Goal: Information Seeking & Learning: Learn about a topic

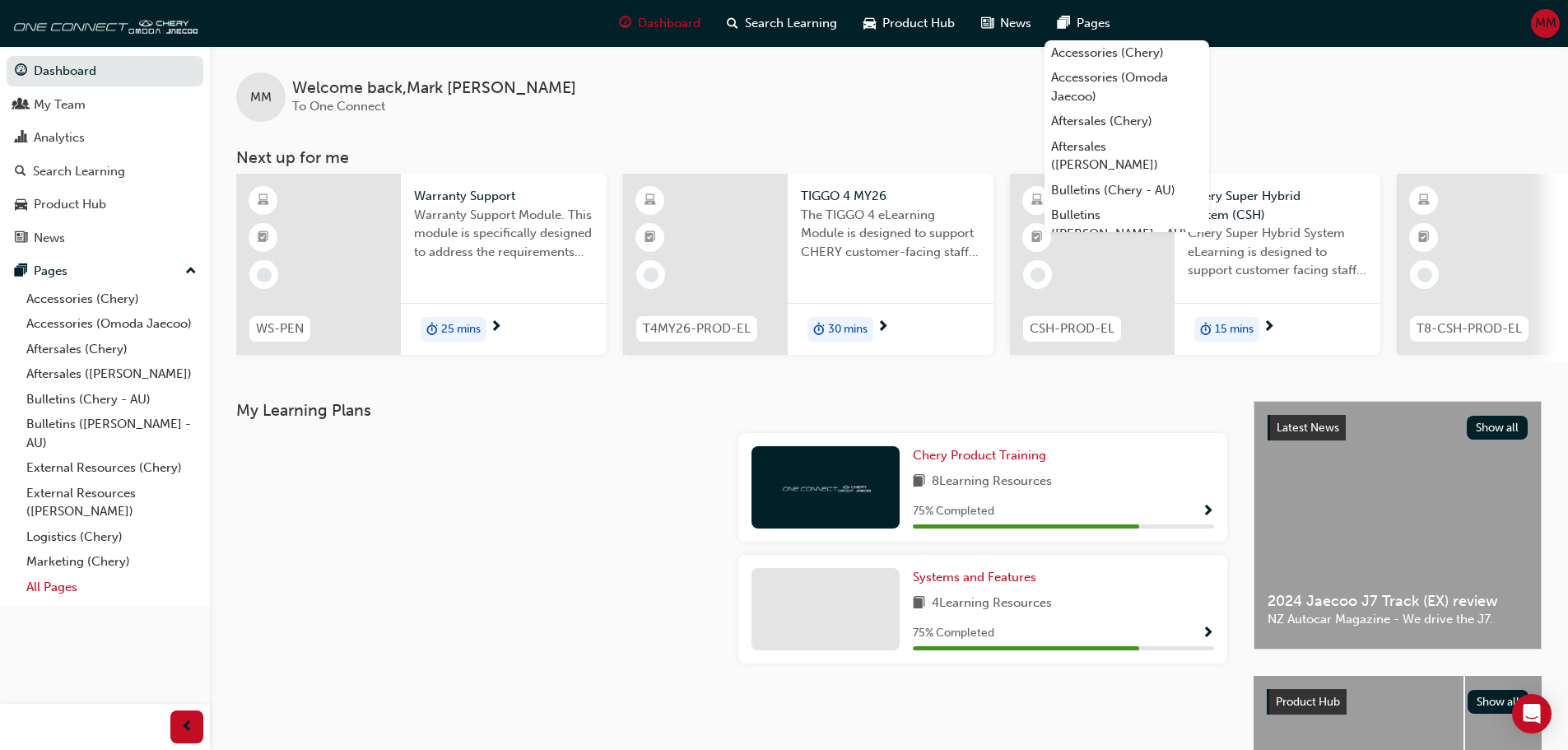
click at [78, 581] on link "All Pages" at bounding box center [112, 587] width 184 height 25
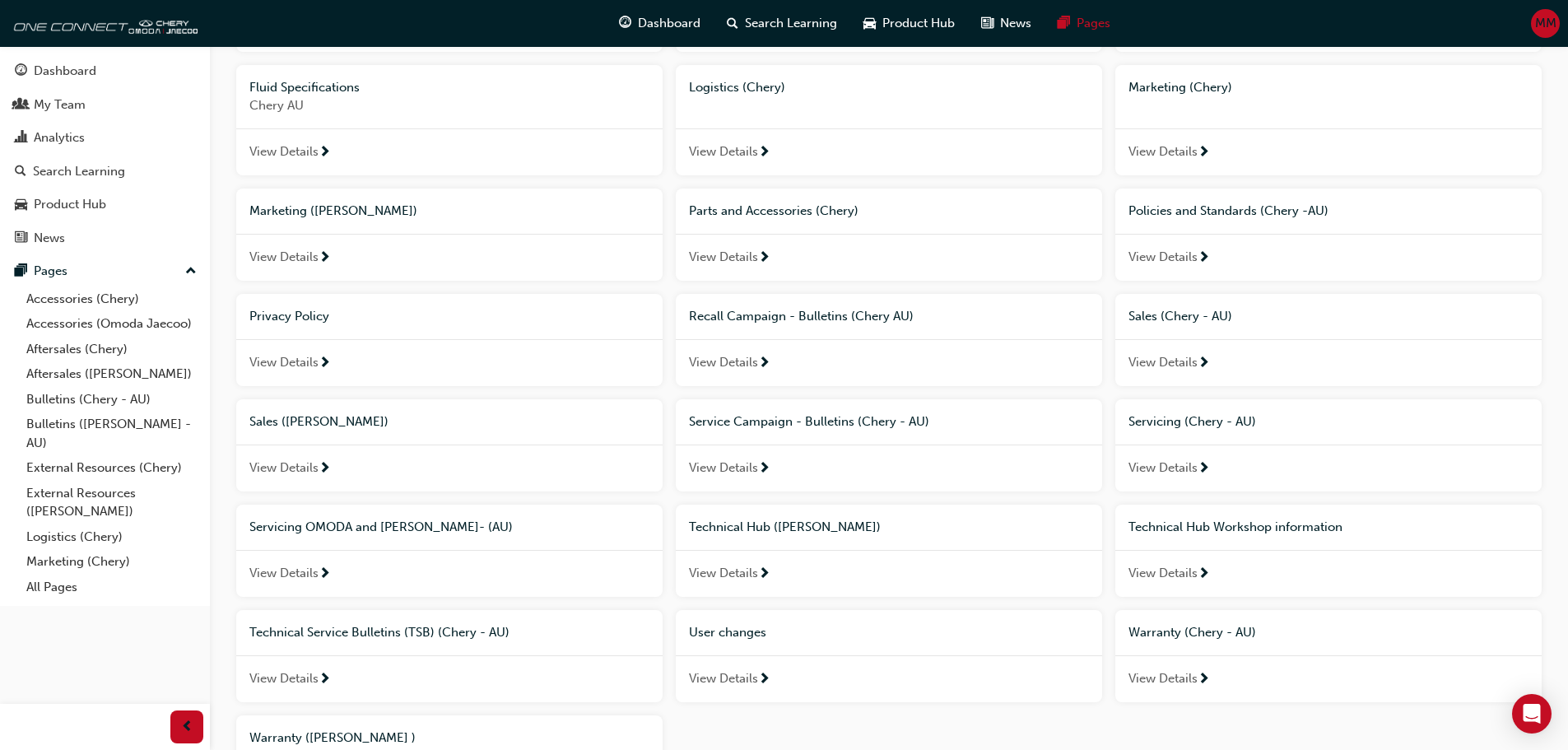
scroll to position [741, 0]
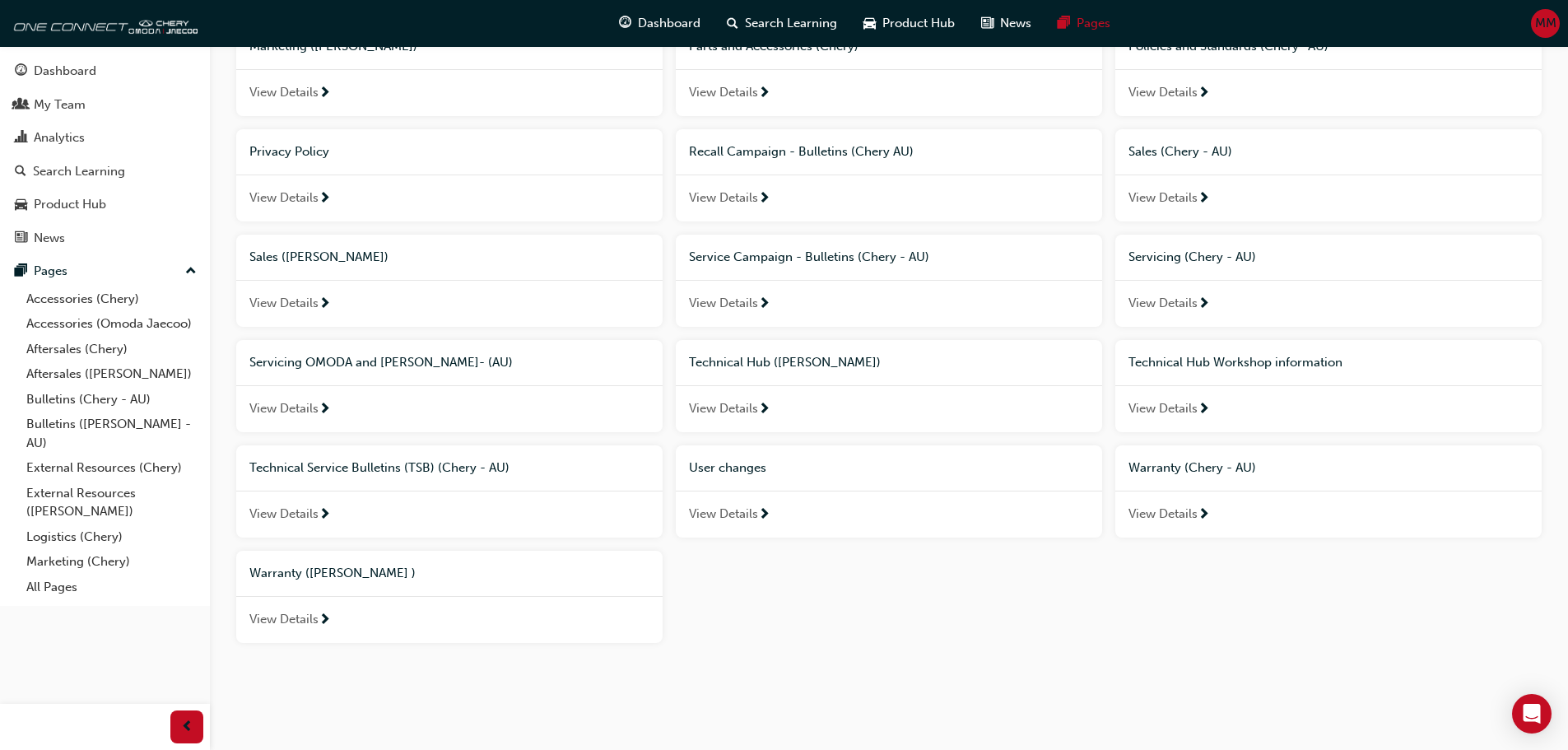
click at [1210, 368] on span "Technical Hub Workshop information" at bounding box center [1235, 362] width 214 height 15
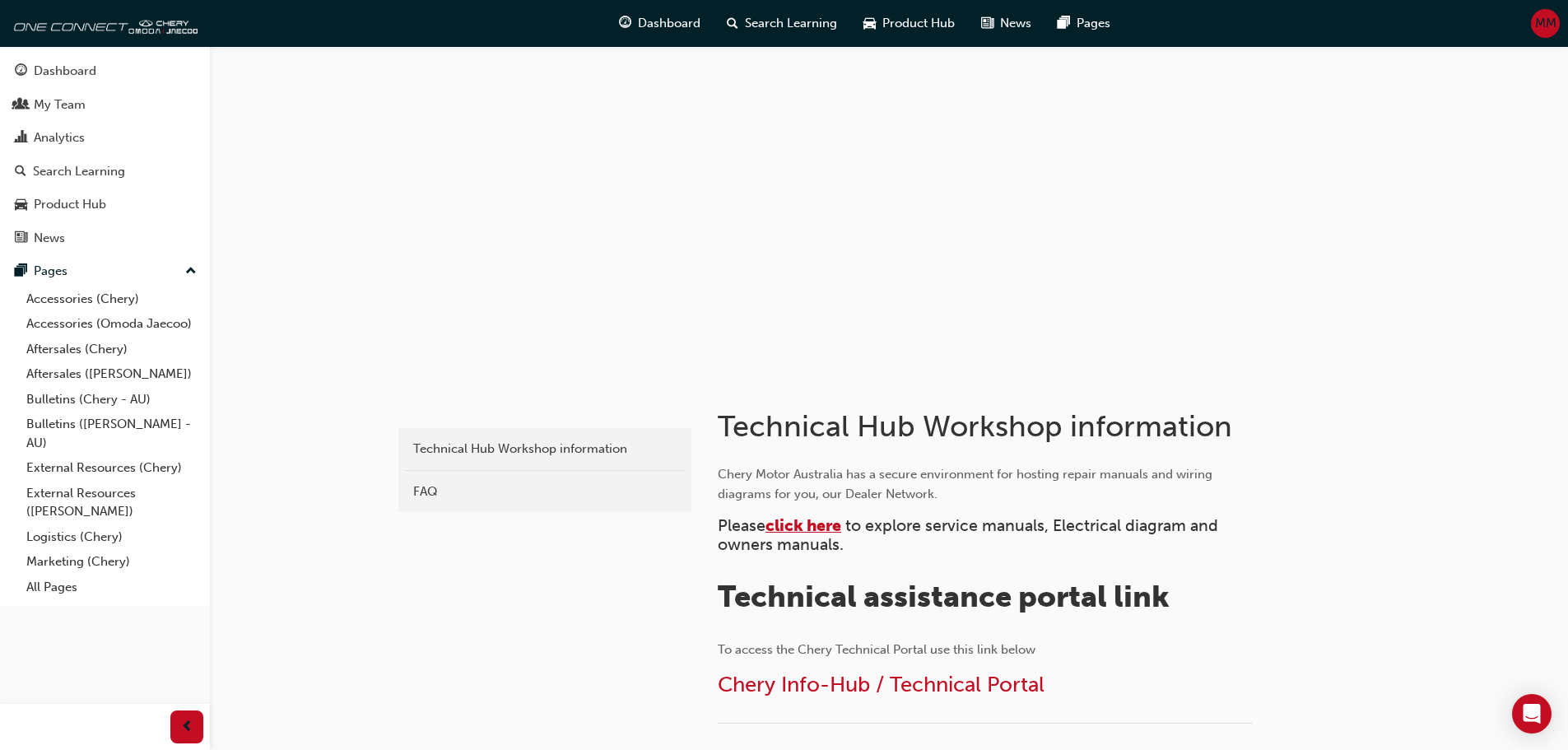
click at [792, 529] on span "click here" at bounding box center [803, 525] width 75 height 19
